Goal: Transaction & Acquisition: Download file/media

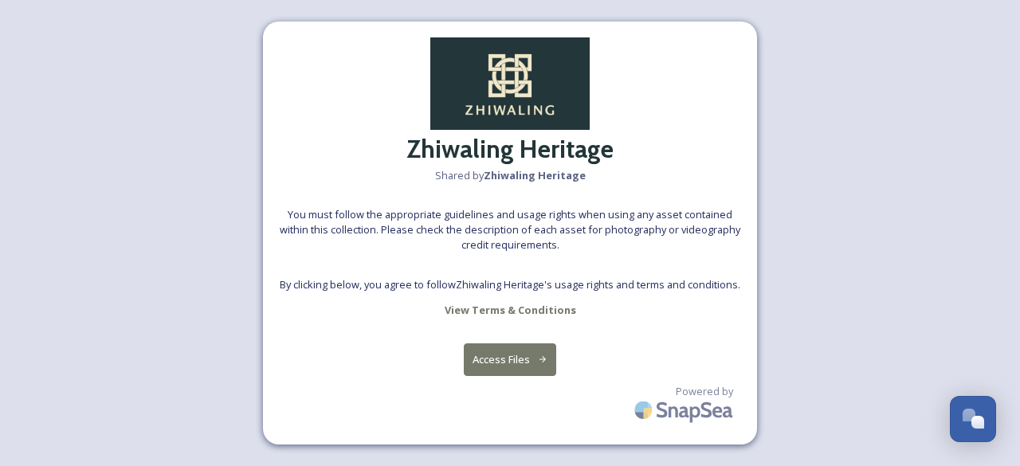
click at [513, 358] on button "Access Files" at bounding box center [510, 359] width 93 height 33
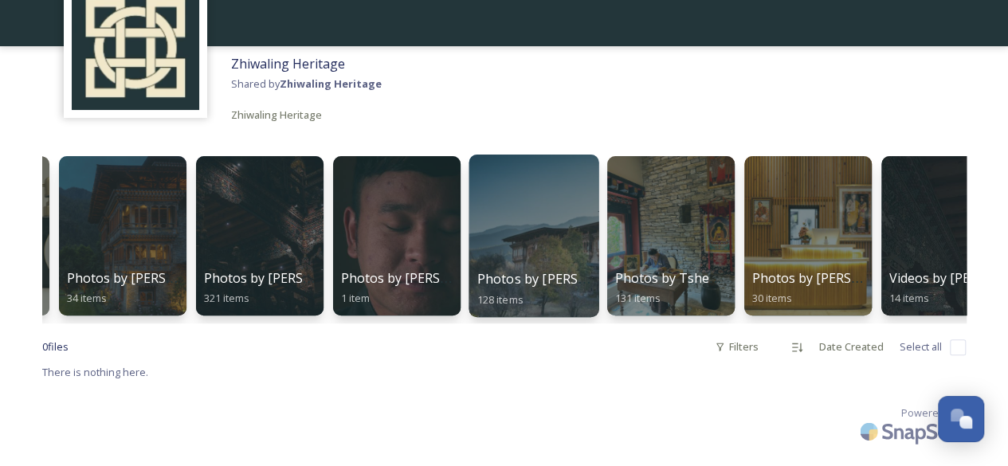
scroll to position [0, 124]
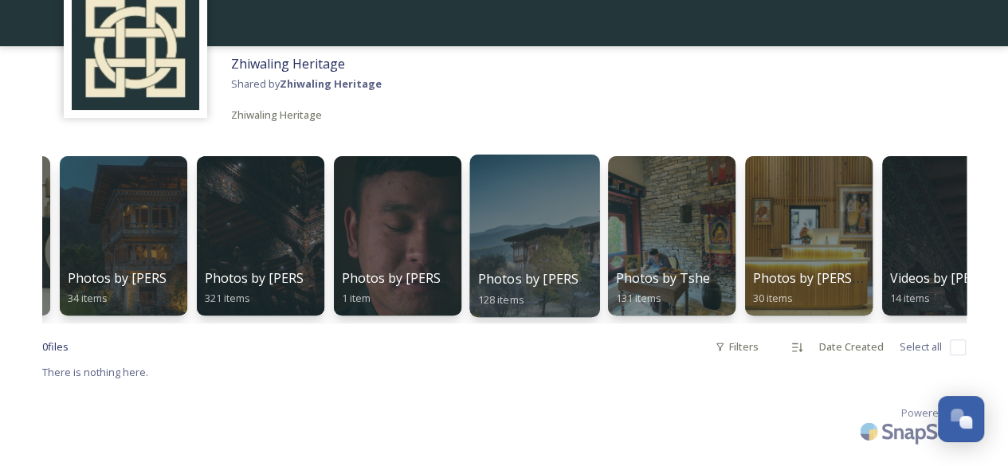
click at [544, 232] on div at bounding box center [534, 236] width 130 height 163
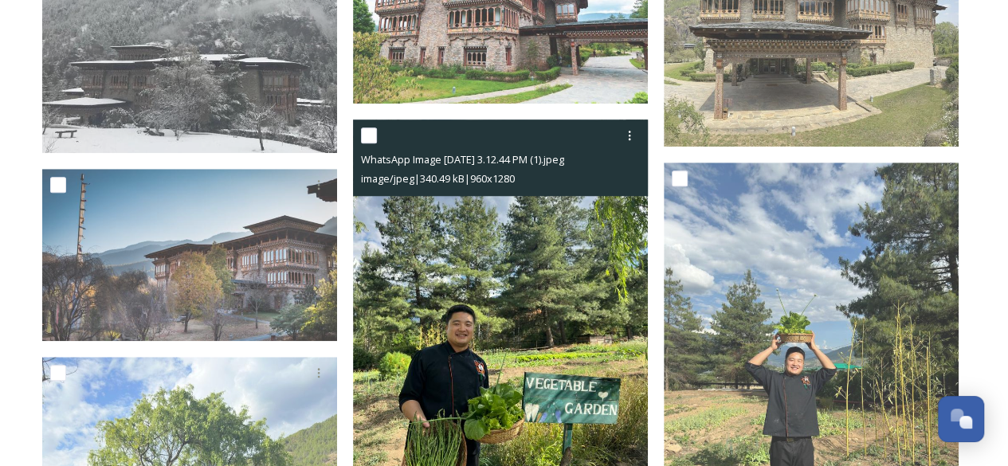
scroll to position [557, 0]
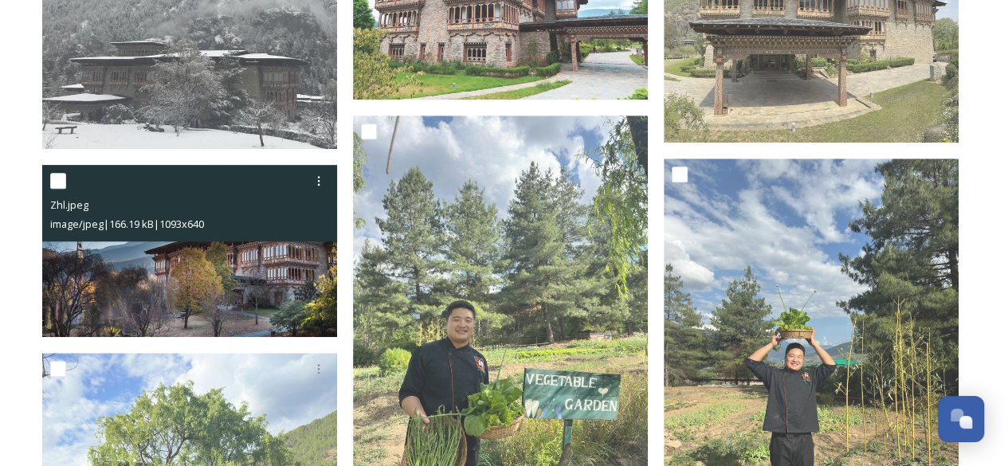
click at [250, 279] on img at bounding box center [189, 251] width 295 height 173
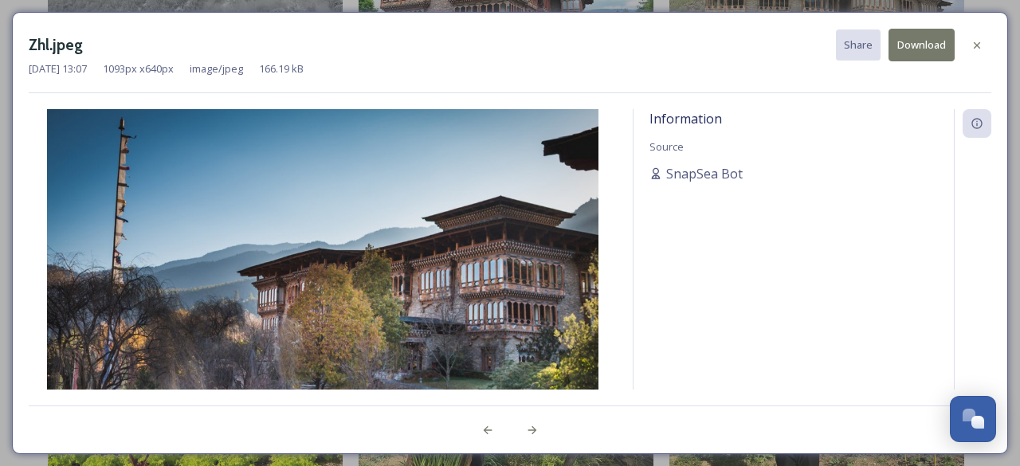
click at [933, 41] on button "Download" at bounding box center [922, 45] width 66 height 33
click at [977, 41] on icon at bounding box center [977, 45] width 13 height 13
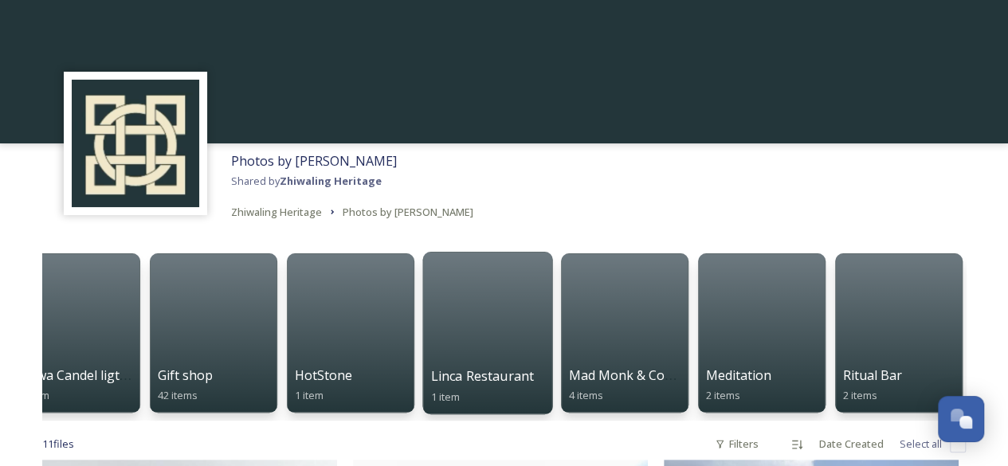
click at [504, 356] on div at bounding box center [487, 333] width 130 height 163
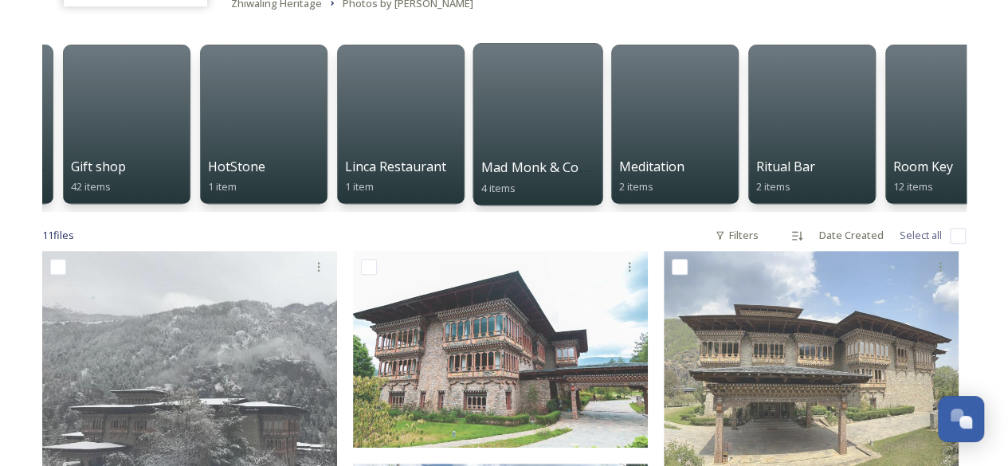
scroll to position [0, 394]
click at [542, 119] on div at bounding box center [538, 124] width 130 height 163
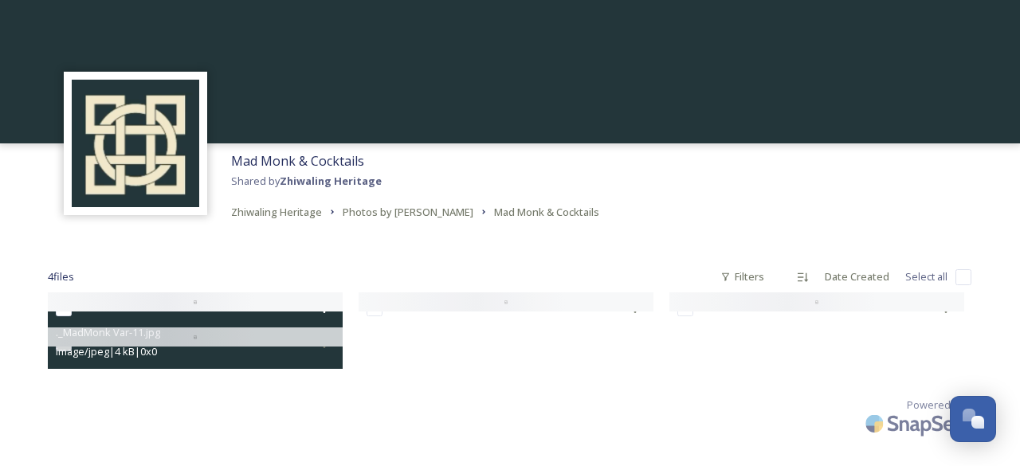
drag, startPoint x: 210, startPoint y: 319, endPoint x: 180, endPoint y: 320, distance: 30.3
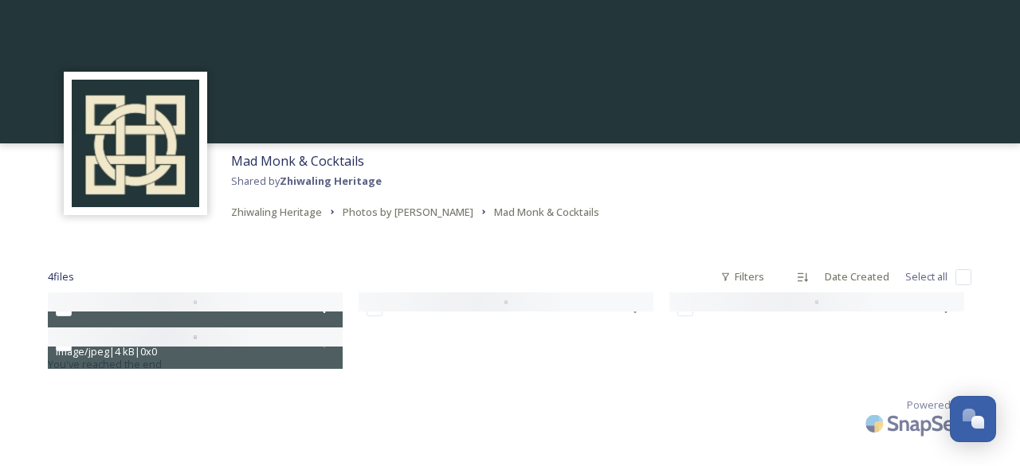
drag, startPoint x: 180, startPoint y: 320, endPoint x: 133, endPoint y: 336, distance: 49.4
click at [133, 336] on div at bounding box center [195, 337] width 295 height 19
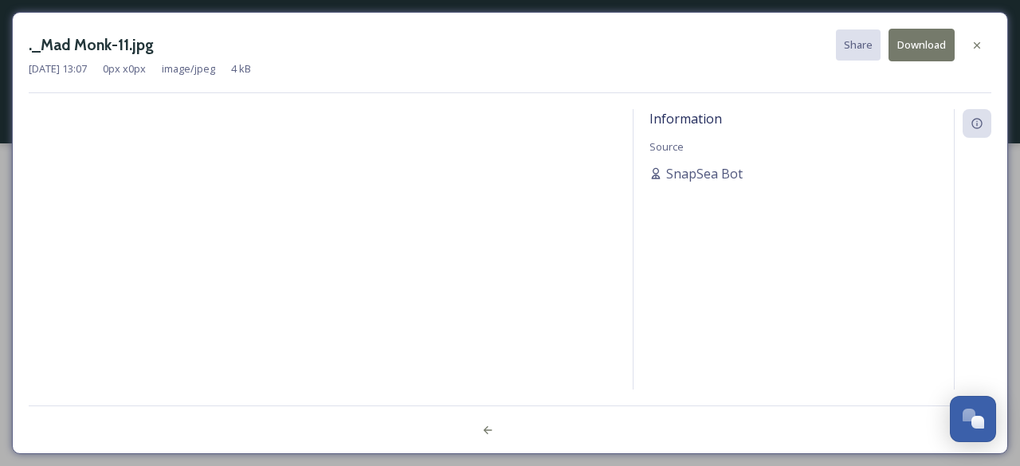
drag, startPoint x: 411, startPoint y: 298, endPoint x: 443, endPoint y: 281, distance: 36.4
click at [417, 295] on div at bounding box center [323, 249] width 588 height 281
drag, startPoint x: 443, startPoint y: 281, endPoint x: 453, endPoint y: 276, distance: 10.7
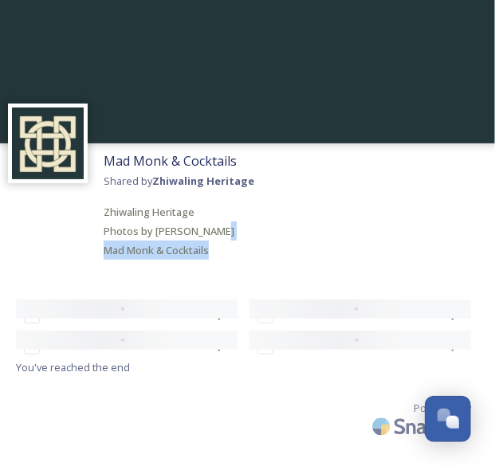
drag, startPoint x: 352, startPoint y: 267, endPoint x: 411, endPoint y: 267, distance: 59.0
click at [408, 267] on div "Mad Monk & Cocktails Shared by Zhiwaling Heritage Zhiwaling Heritage Photos by …" at bounding box center [247, 233] width 495 height 466
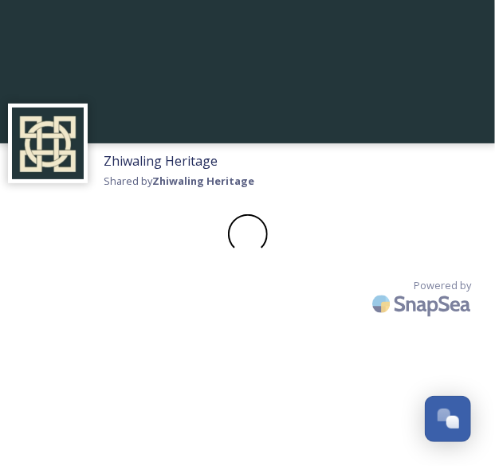
drag, startPoint x: 406, startPoint y: 240, endPoint x: 468, endPoint y: 253, distance: 62.7
click at [464, 251] on div at bounding box center [247, 234] width 463 height 40
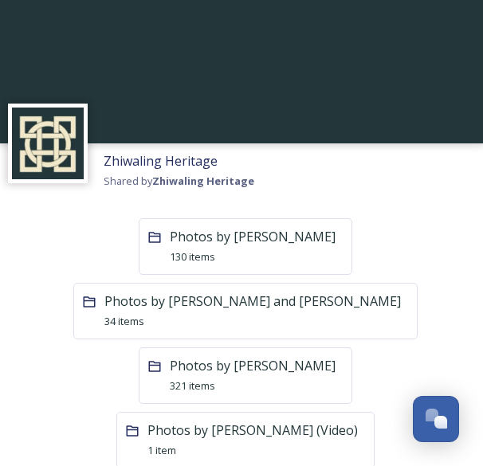
drag, startPoint x: 477, startPoint y: 261, endPoint x: 493, endPoint y: 273, distance: 20.4
click at [483, 269] on html "Zhiwaling Heritage Shared by Zhiwaling Heritage Photos by [PERSON_NAME] 130 ite…" at bounding box center [241, 435] width 483 height 871
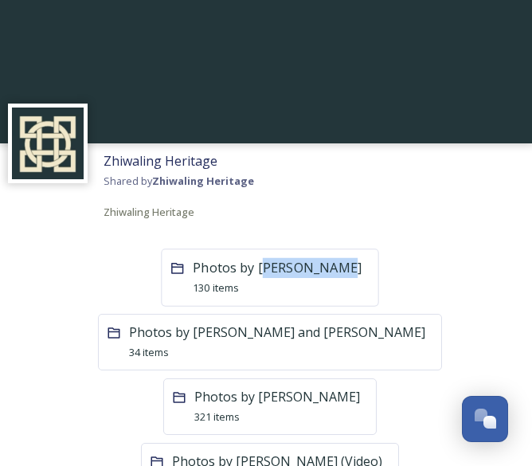
drag, startPoint x: 373, startPoint y: 248, endPoint x: 251, endPoint y: 269, distance: 123.8
click at [234, 277] on div "Photos by [PERSON_NAME] 130 items" at bounding box center [277, 278] width 169 height 40
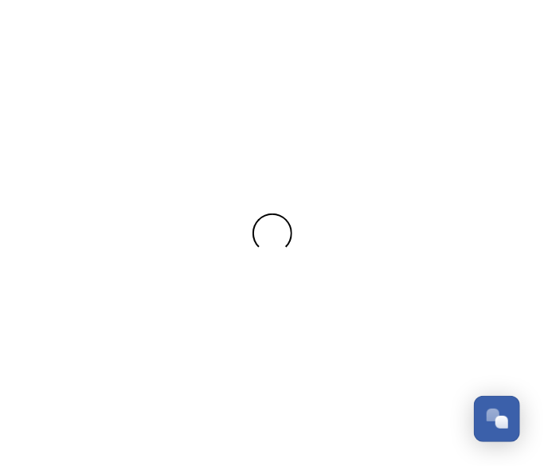
drag, startPoint x: 234, startPoint y: 277, endPoint x: 281, endPoint y: 278, distance: 46.3
click at [259, 276] on div at bounding box center [272, 233] width 544 height 466
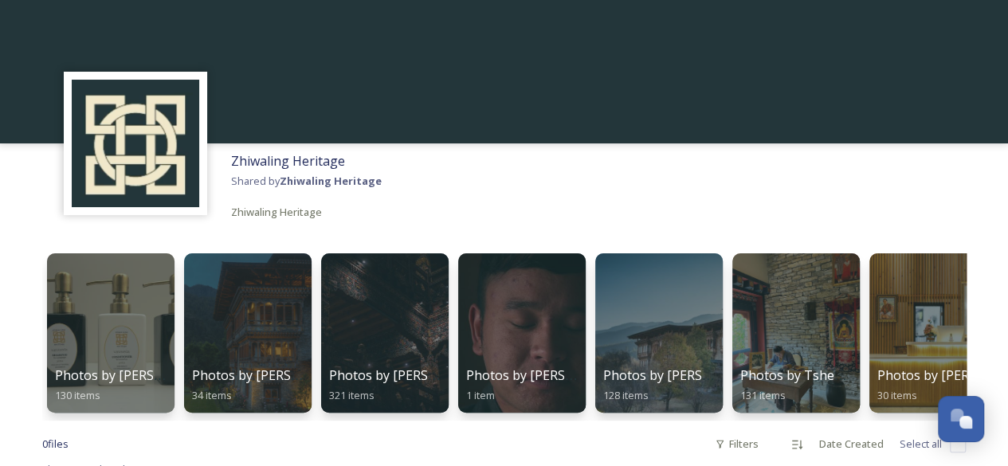
scroll to position [80, 0]
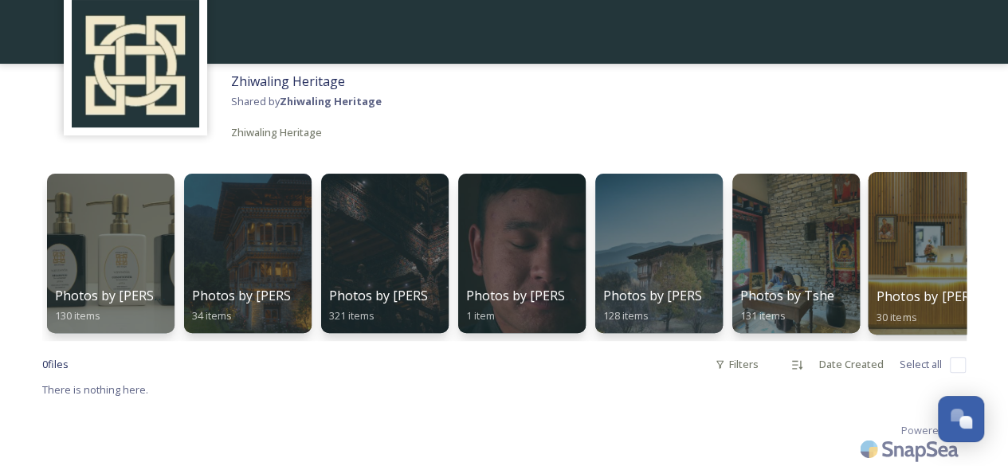
click at [897, 249] on div at bounding box center [933, 253] width 130 height 163
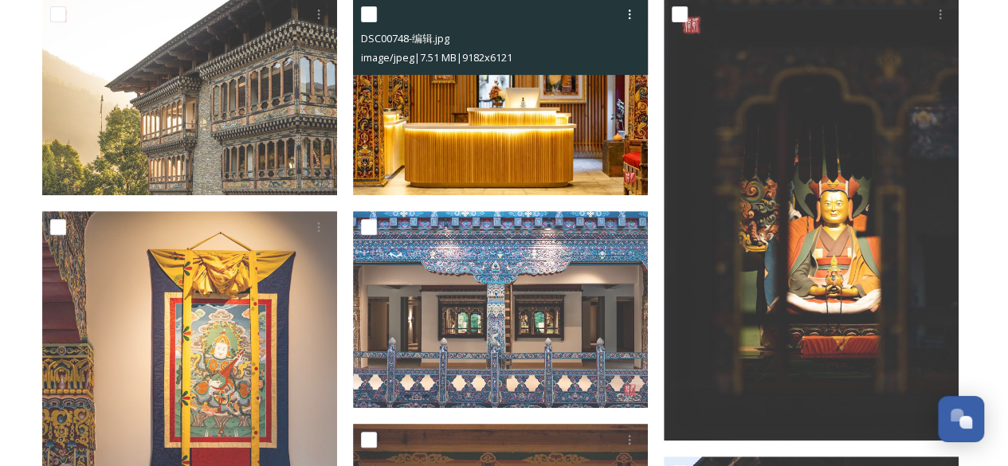
scroll to position [319, 0]
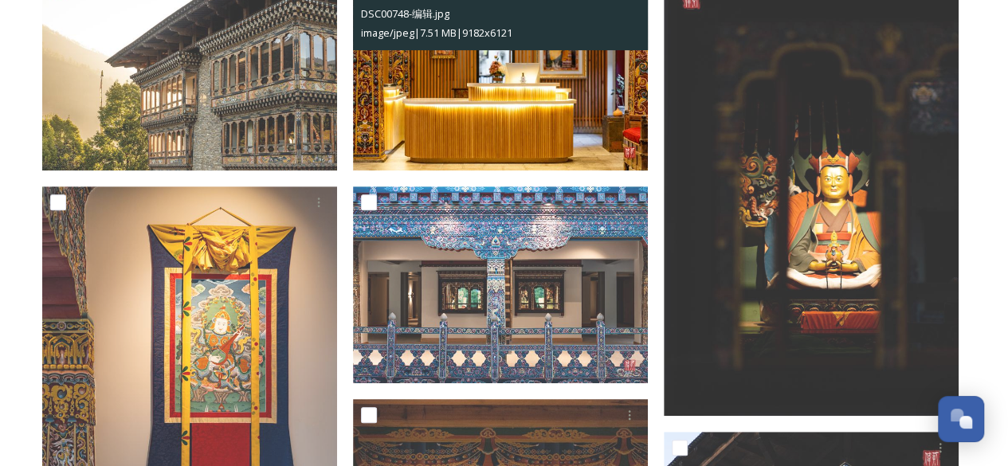
click at [487, 125] on img at bounding box center [500, 72] width 295 height 197
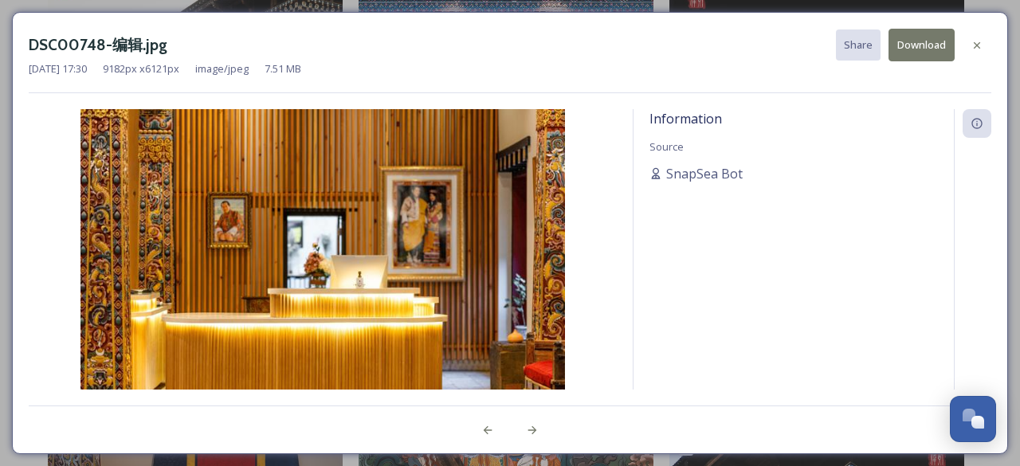
click at [917, 44] on button "Download" at bounding box center [922, 45] width 66 height 33
click at [979, 43] on icon at bounding box center [977, 44] width 6 height 6
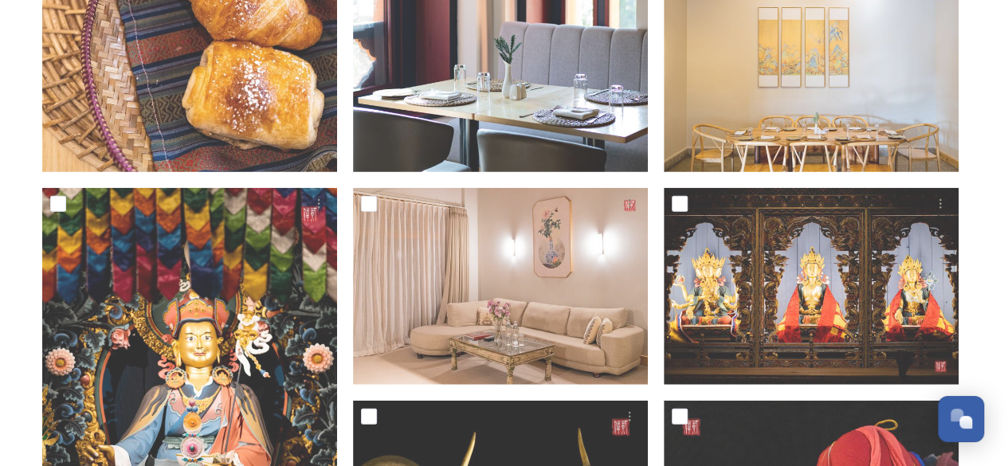
scroll to position [1753, 0]
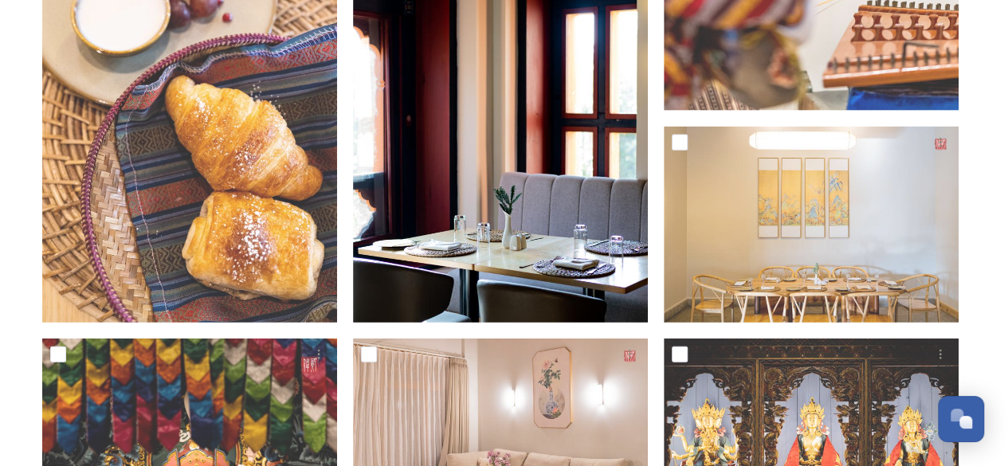
click at [551, 173] on img at bounding box center [500, 101] width 295 height 442
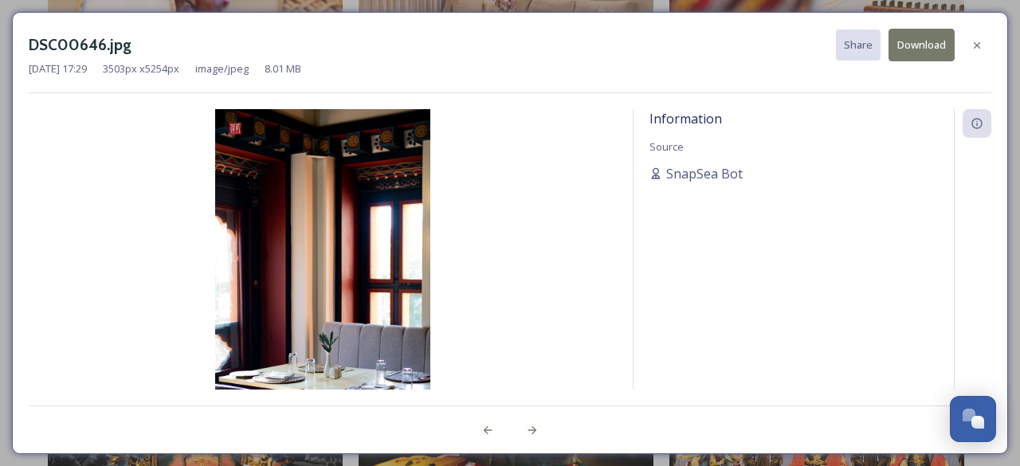
click at [915, 48] on button "Download" at bounding box center [922, 45] width 66 height 33
click at [918, 42] on button "Download" at bounding box center [922, 45] width 66 height 33
click at [984, 42] on div at bounding box center [977, 45] width 29 height 29
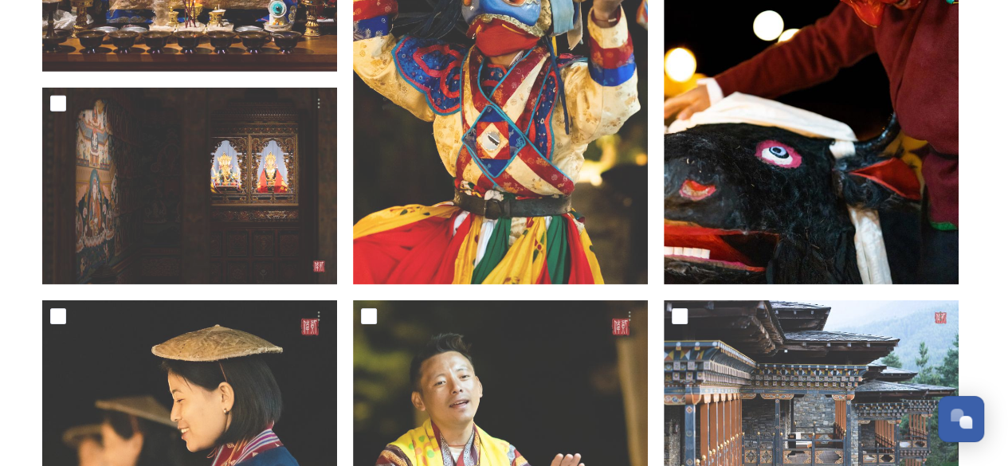
scroll to position [2710, 0]
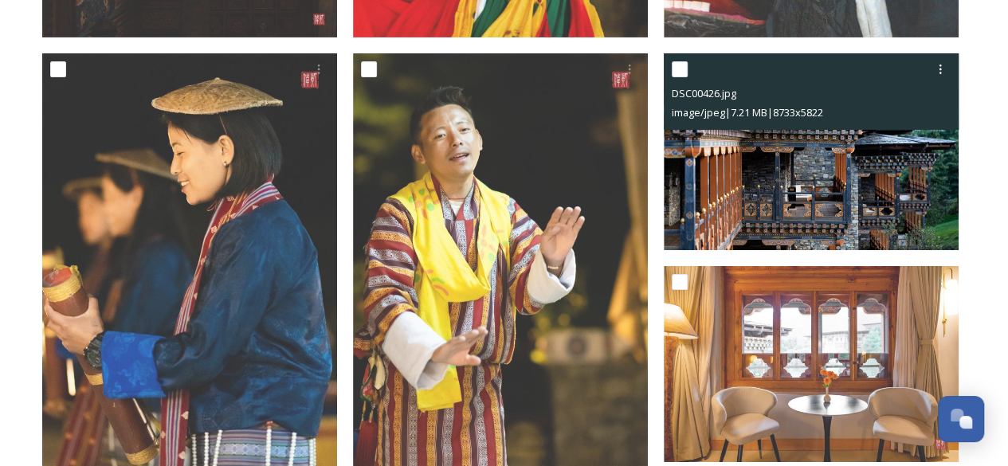
click at [797, 179] on img at bounding box center [811, 151] width 295 height 197
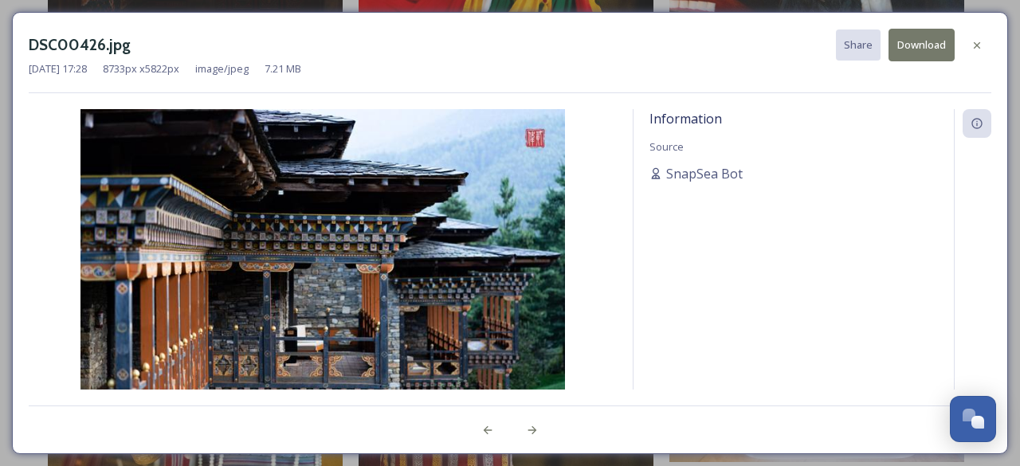
click at [920, 36] on button "Download" at bounding box center [922, 45] width 66 height 33
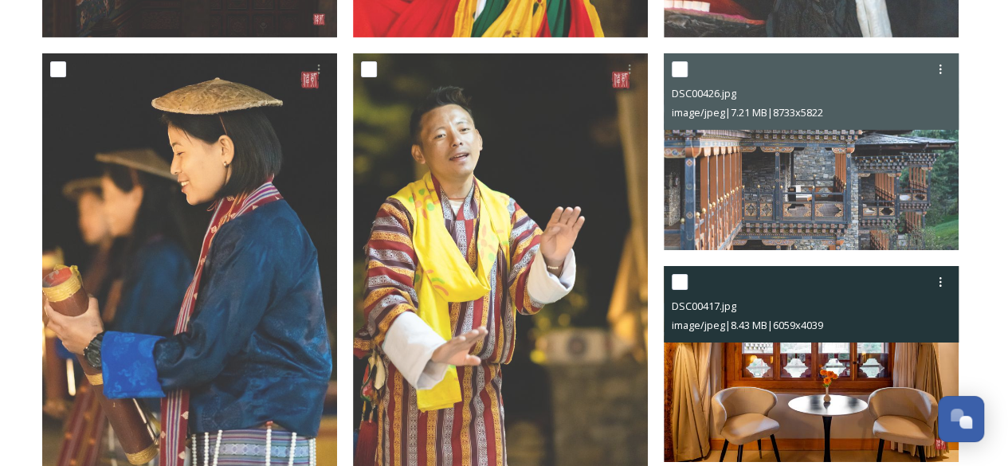
click at [814, 383] on img at bounding box center [811, 364] width 295 height 197
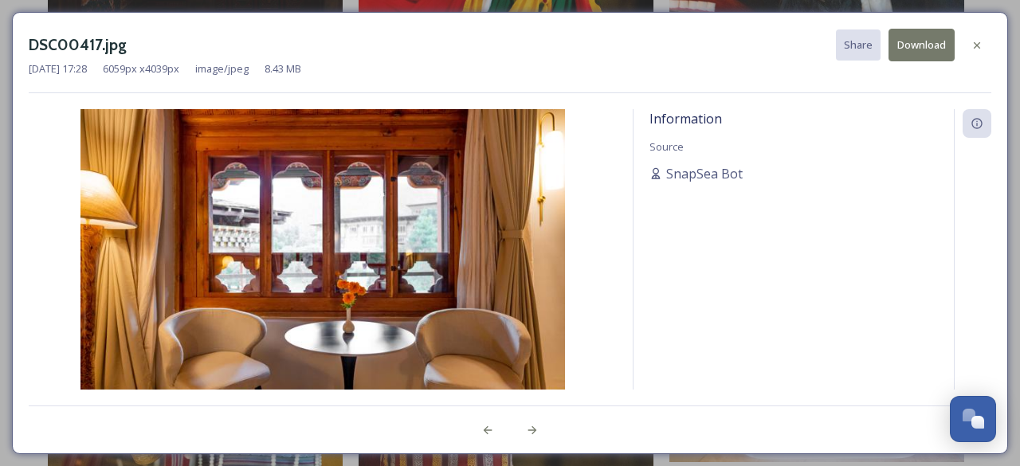
click at [915, 48] on button "Download" at bounding box center [922, 45] width 66 height 33
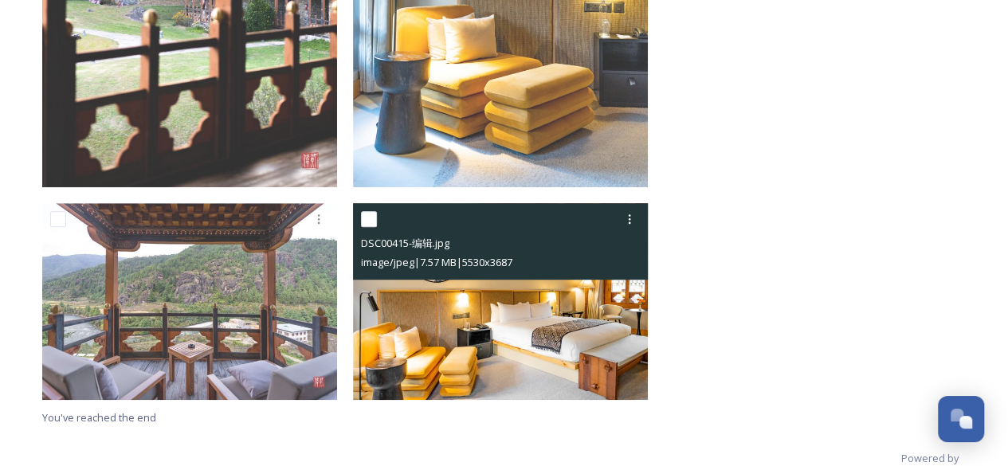
scroll to position [3521, 0]
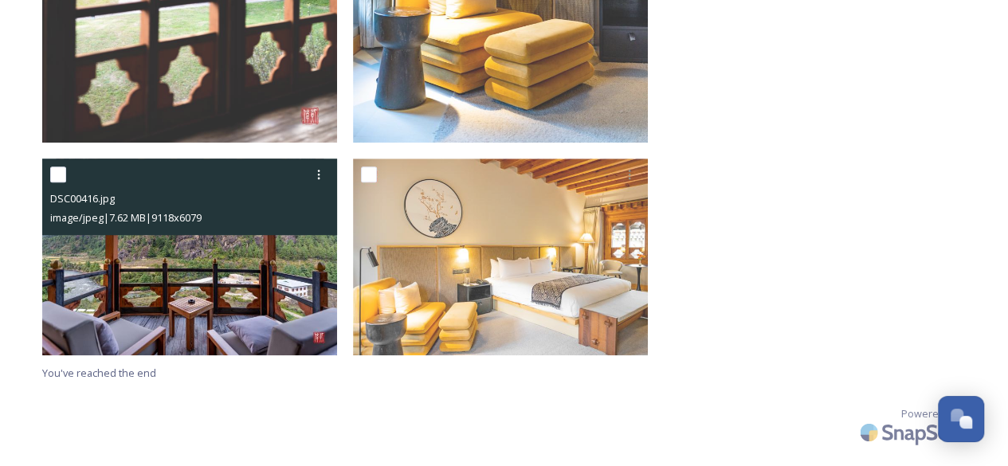
click at [218, 273] on img at bounding box center [189, 257] width 295 height 197
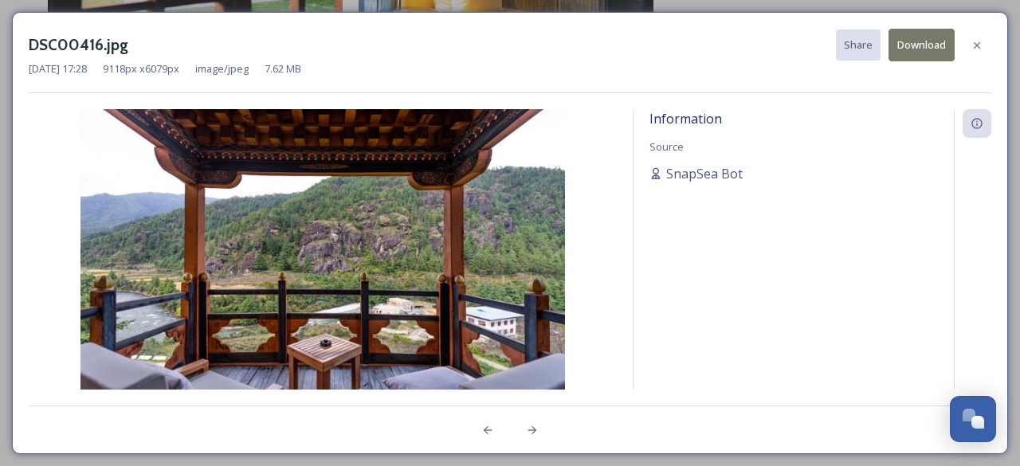
click at [914, 38] on button "Download" at bounding box center [922, 45] width 66 height 33
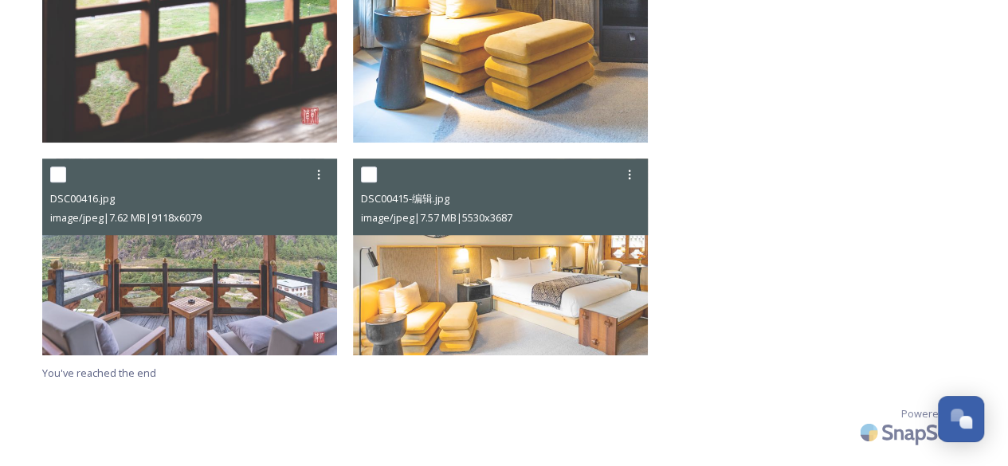
click at [512, 302] on img at bounding box center [500, 257] width 295 height 197
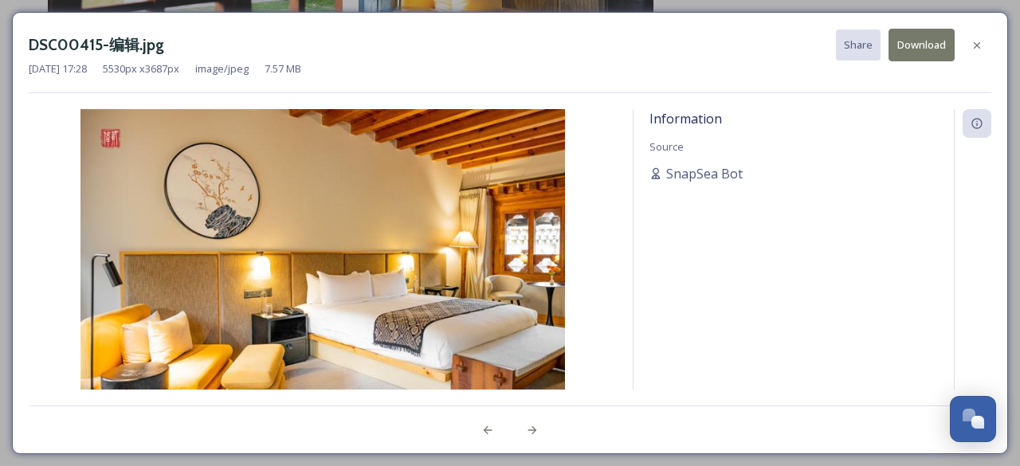
click at [909, 43] on button "Download" at bounding box center [922, 45] width 66 height 33
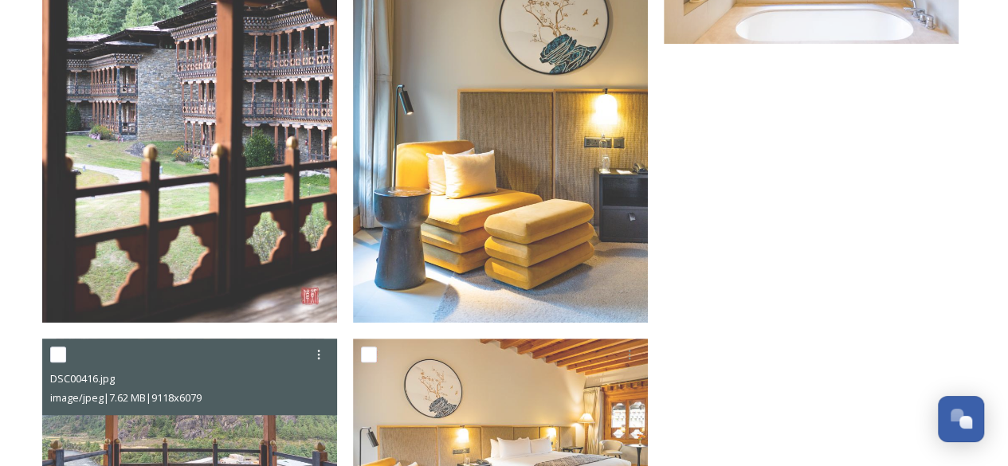
scroll to position [3282, 0]
